Goal: Task Accomplishment & Management: Manage account settings

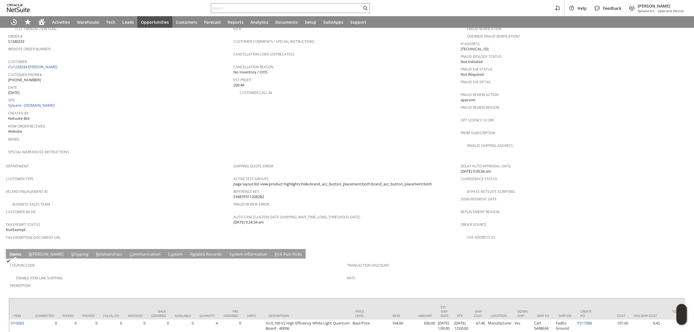
scroll to position [255, 0]
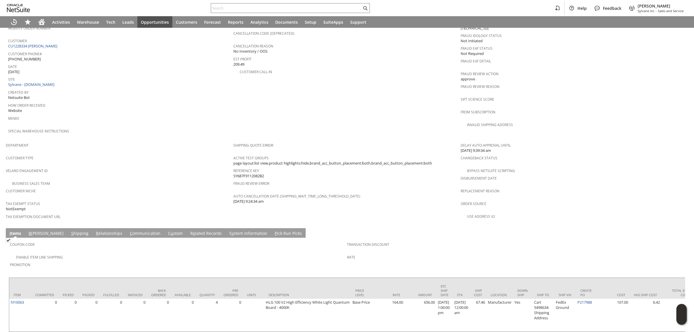
click at [129, 231] on link "C ommunication" at bounding box center [145, 234] width 34 height 6
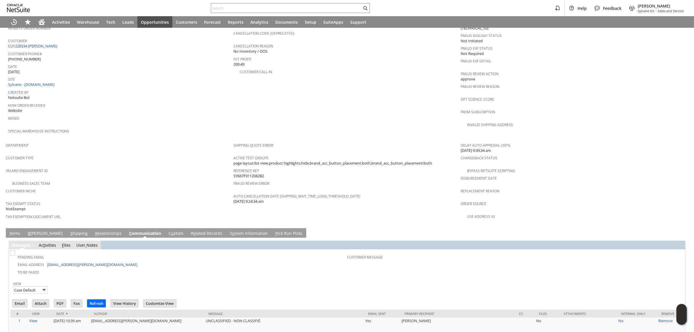
scroll to position [357, 0]
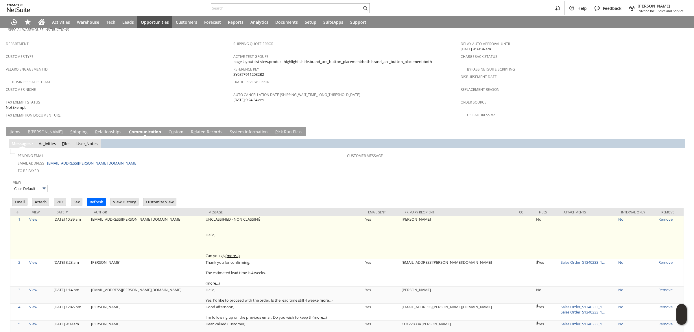
click at [37, 217] on link "View" at bounding box center [33, 219] width 8 height 5
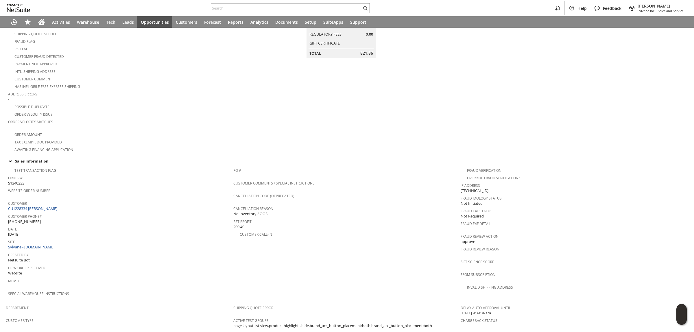
scroll to position [0, 0]
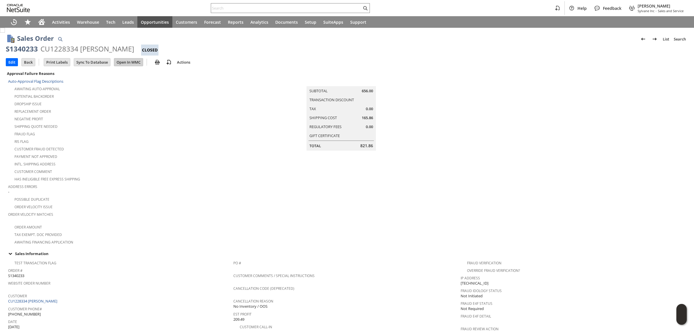
click at [125, 63] on input "Open In WMC" at bounding box center [128, 62] width 29 height 8
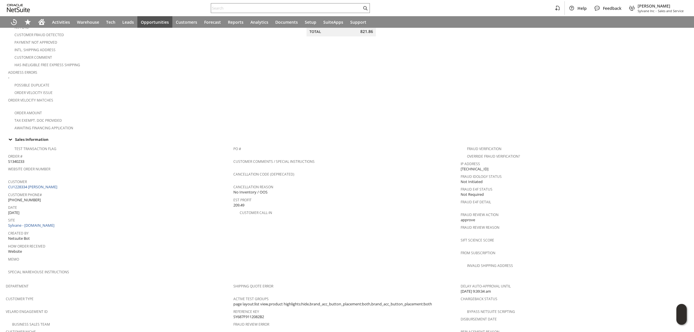
scroll to position [357, 0]
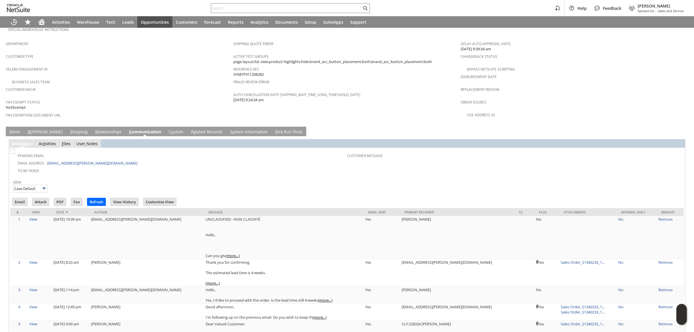
click at [229, 129] on link "S y stem Information" at bounding box center [249, 132] width 41 height 6
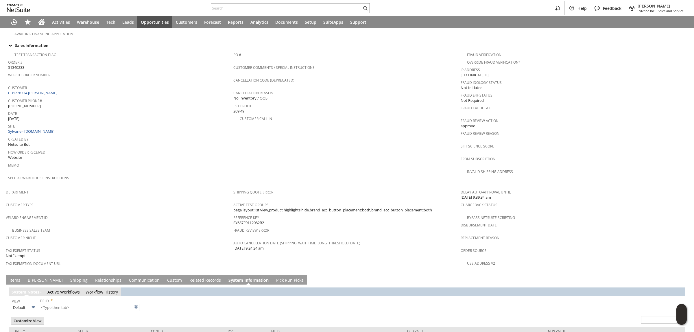
type input "1 to 25 of 114"
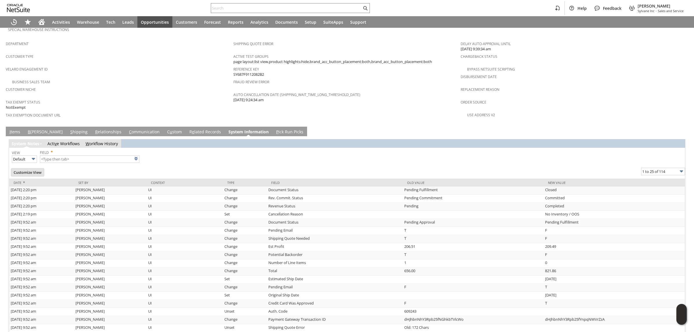
scroll to position [0, 0]
click at [19, 129] on link "I tems" at bounding box center [15, 132] width 14 height 6
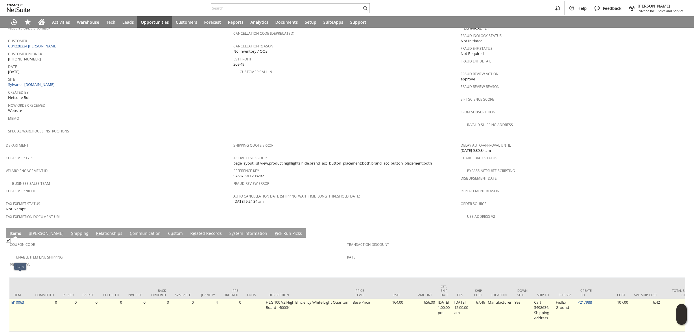
click at [27, 299] on td "hl10063" at bounding box center [20, 315] width 22 height 33
copy tr "hl10063"
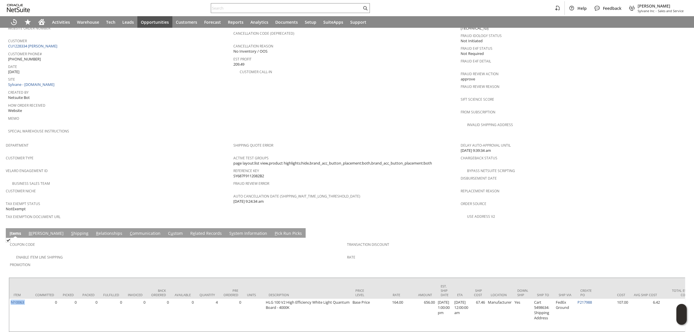
click at [129, 231] on link "C ommunication" at bounding box center [145, 234] width 34 height 6
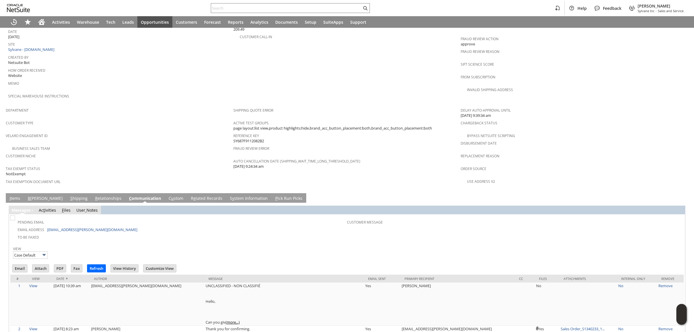
scroll to position [328, 0]
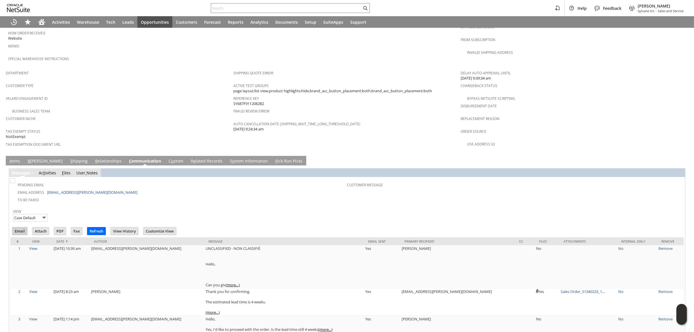
click at [22, 227] on input "Email" at bounding box center [19, 231] width 15 height 8
